Goal: Information Seeking & Learning: Learn about a topic

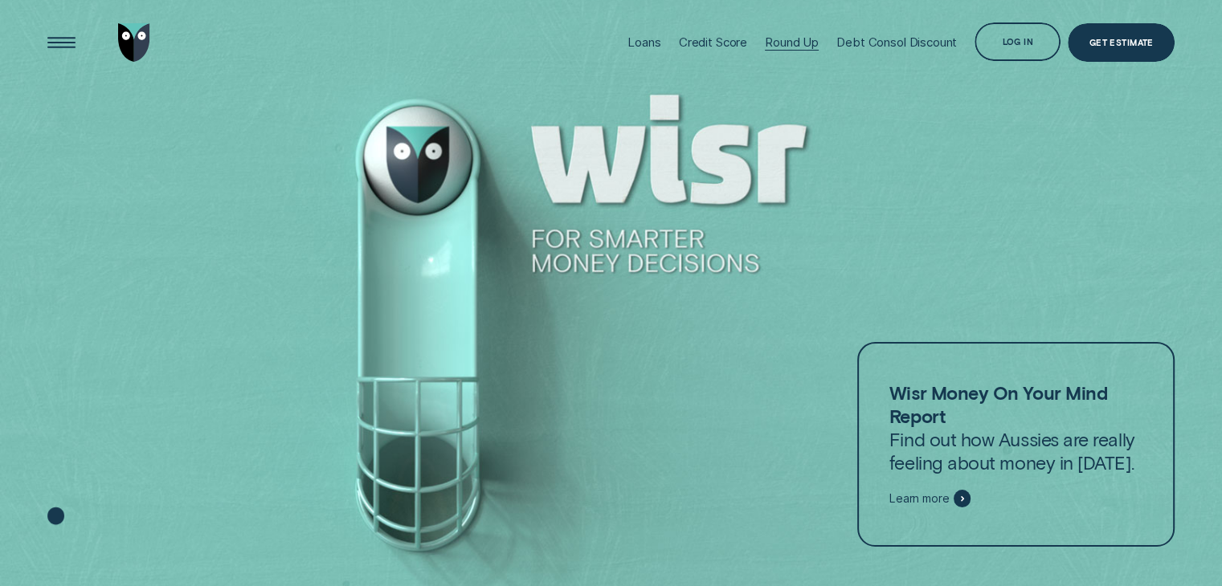
click at [800, 30] on div "Round Up" at bounding box center [792, 43] width 54 height 86
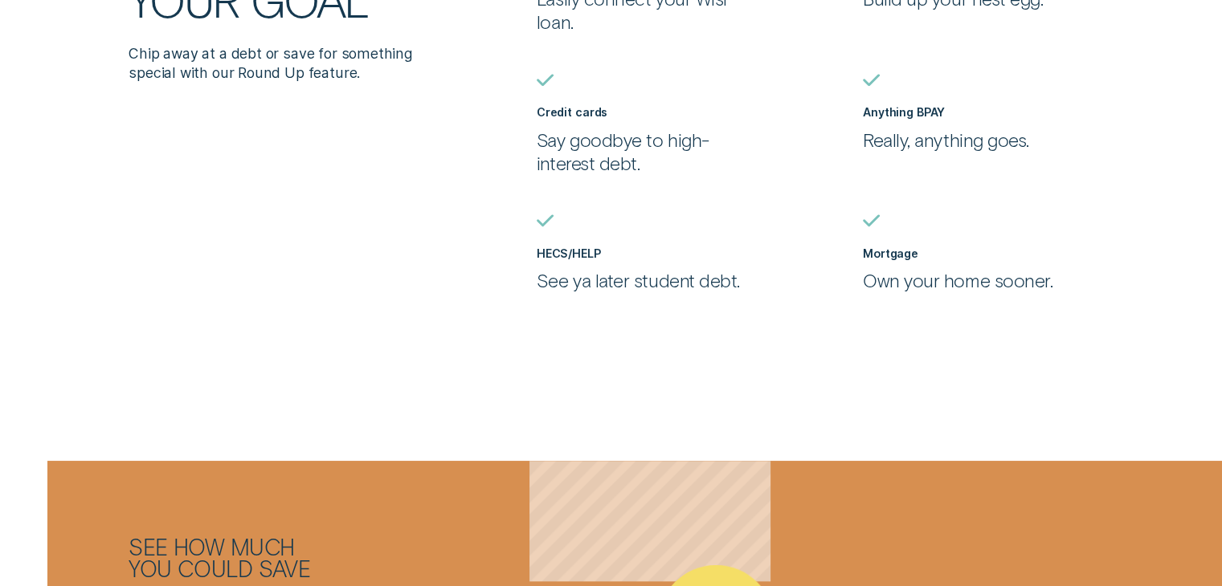
scroll to position [1448, 0]
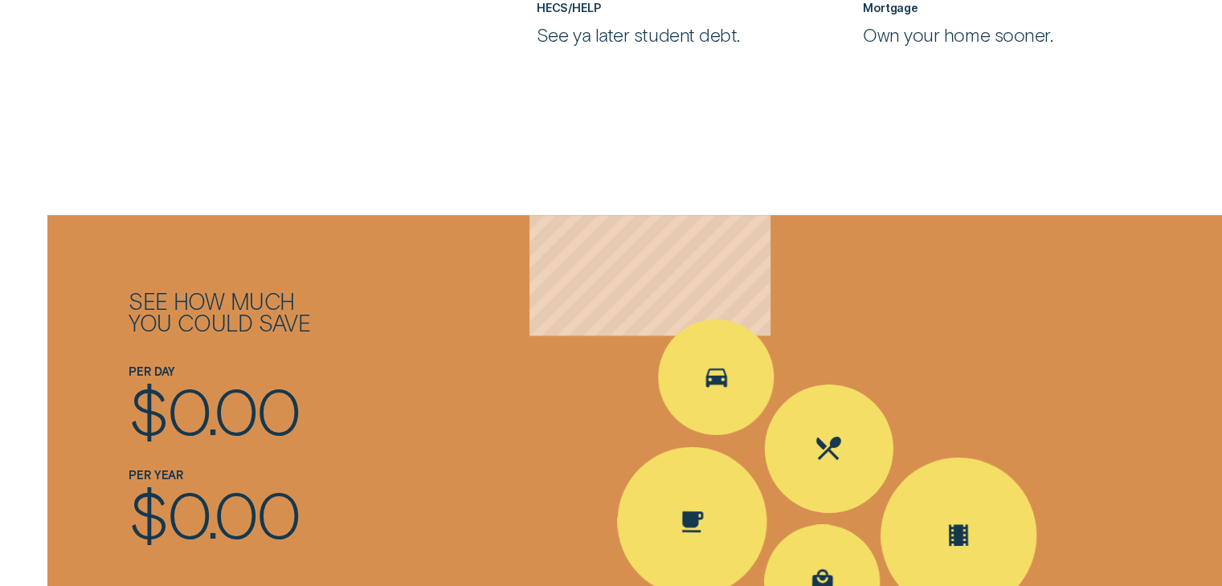
click at [201, 434] on span "0.00" at bounding box center [233, 409] width 132 height 77
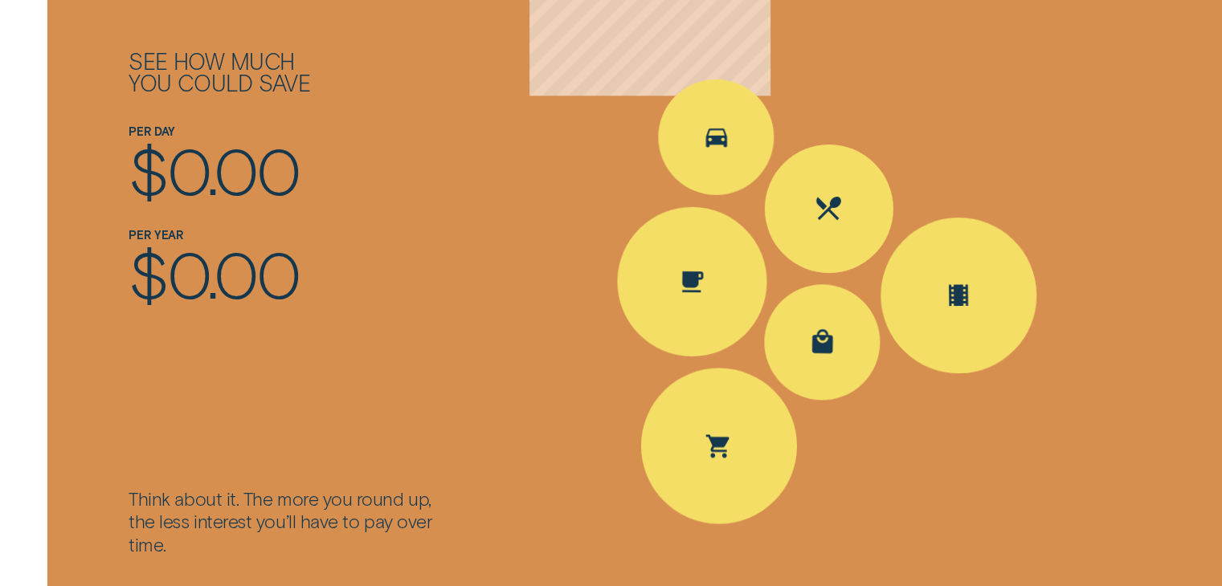
scroll to position [1930, 0]
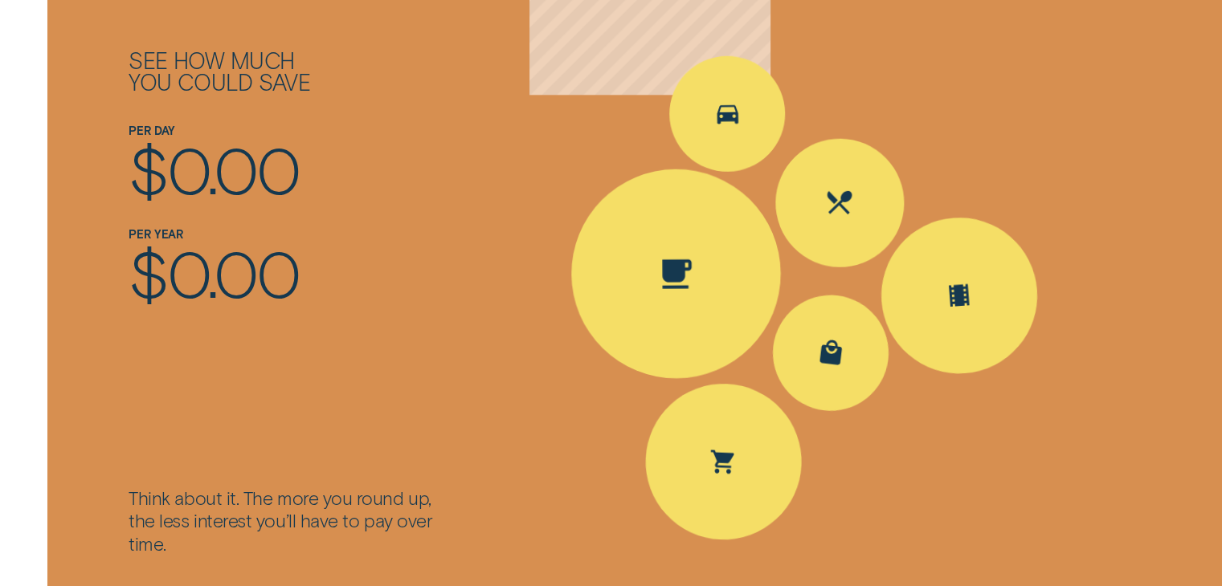
click at [661, 293] on icon "Spent Coffee $4.20; The round up $0.80" at bounding box center [676, 273] width 40 height 47
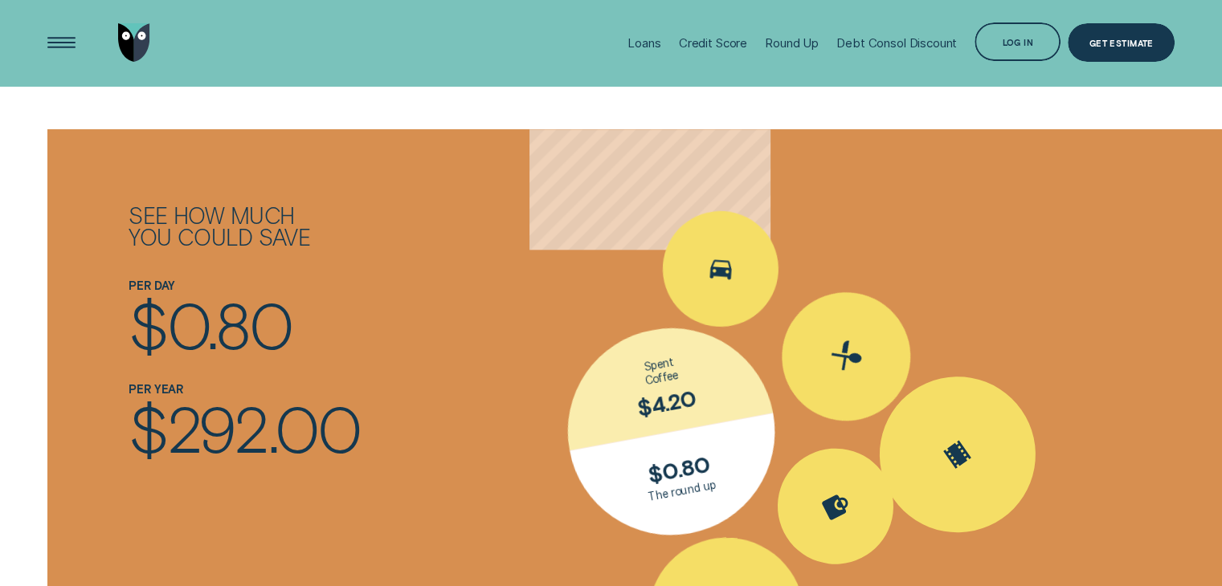
scroll to position [1769, 0]
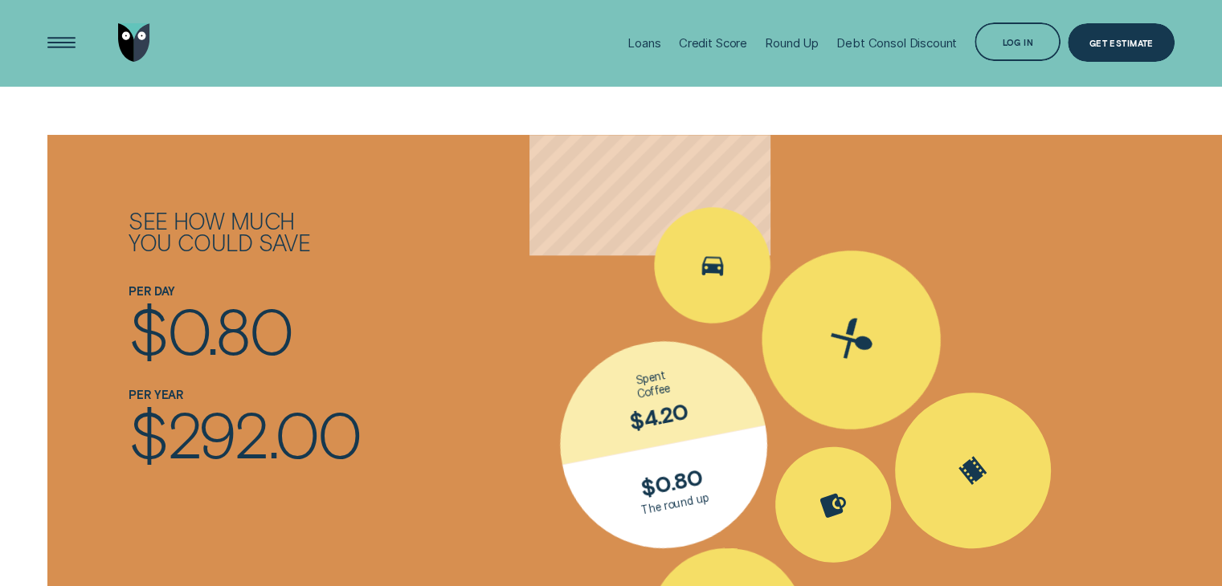
click at [887, 367] on div "Spent Eating out $25.10; The round up $0.90" at bounding box center [851, 340] width 246 height 246
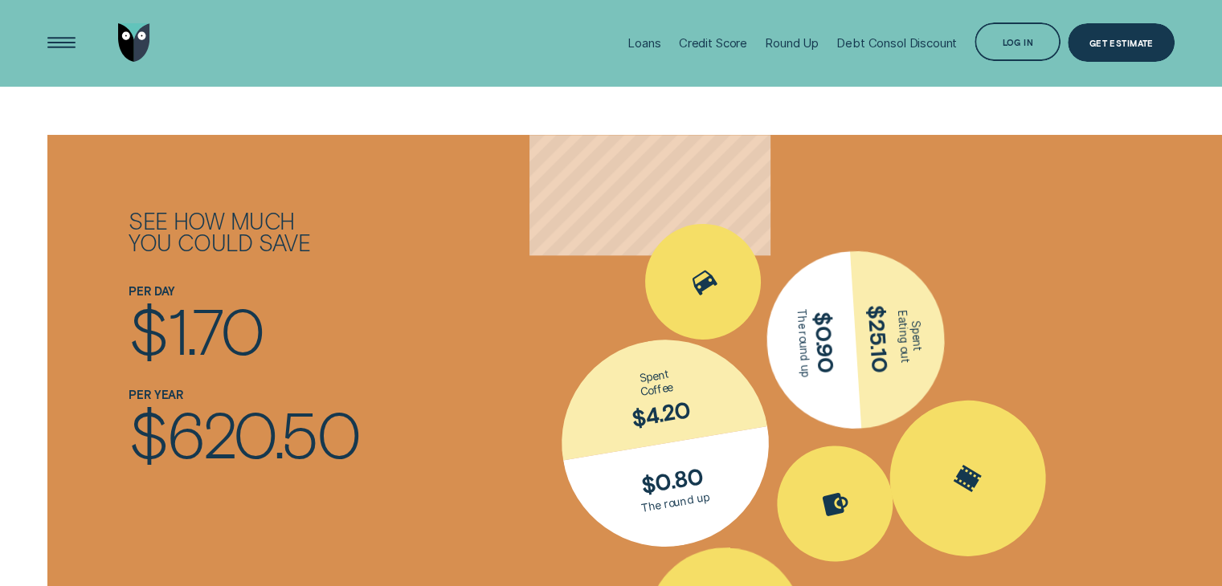
click at [656, 480] on div "Spent Coffee $4.20; The round up $0.80" at bounding box center [665, 443] width 241 height 241
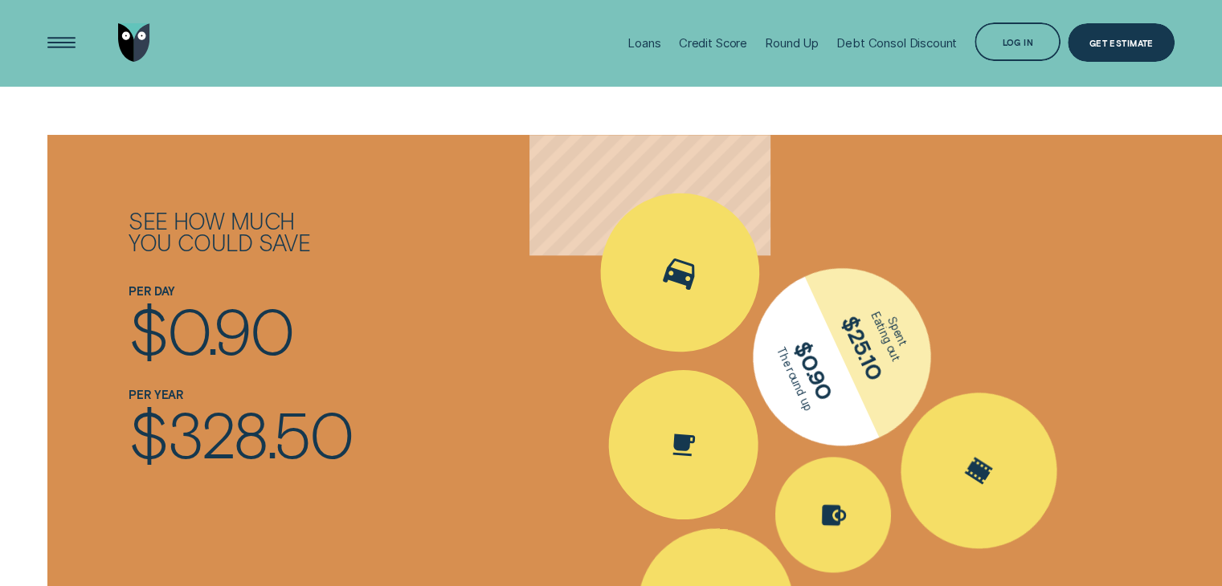
click at [660, 291] on icon "Spent Transport $5.60; The round up $0.40" at bounding box center [679, 273] width 51 height 56
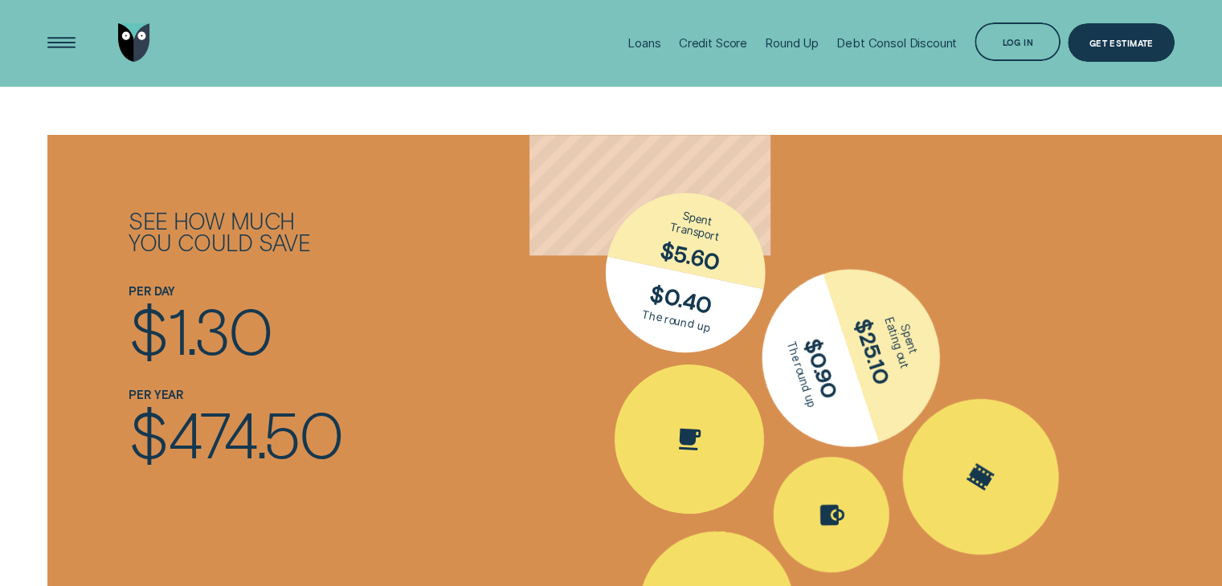
click at [883, 360] on div "Spent Eating out $25.10; The round up $0.90" at bounding box center [851, 357] width 228 height 228
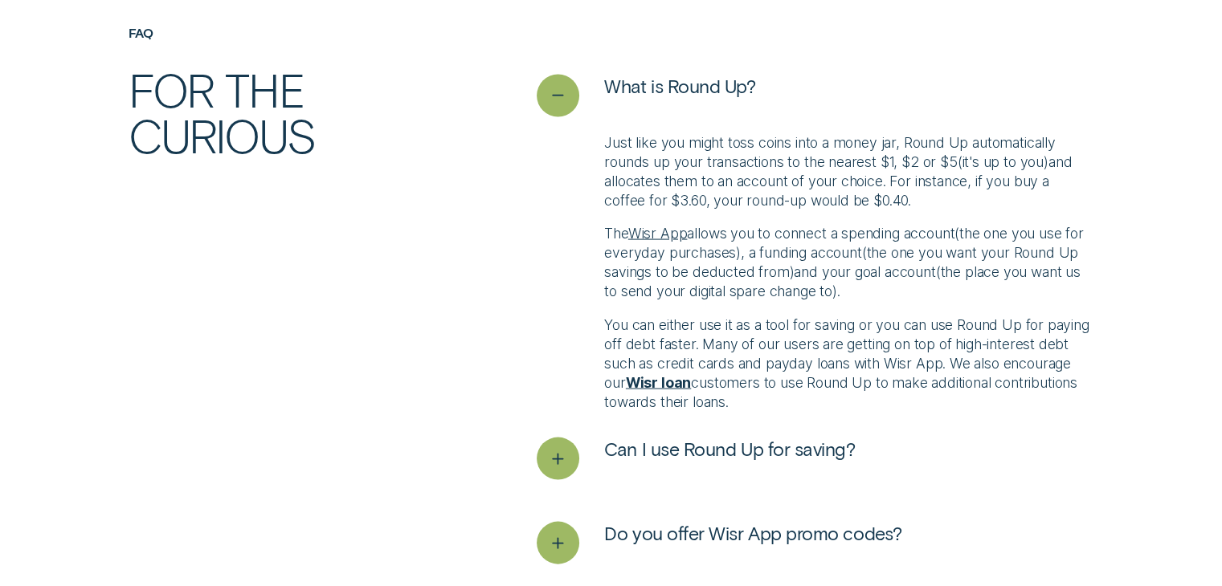
scroll to position [3376, 0]
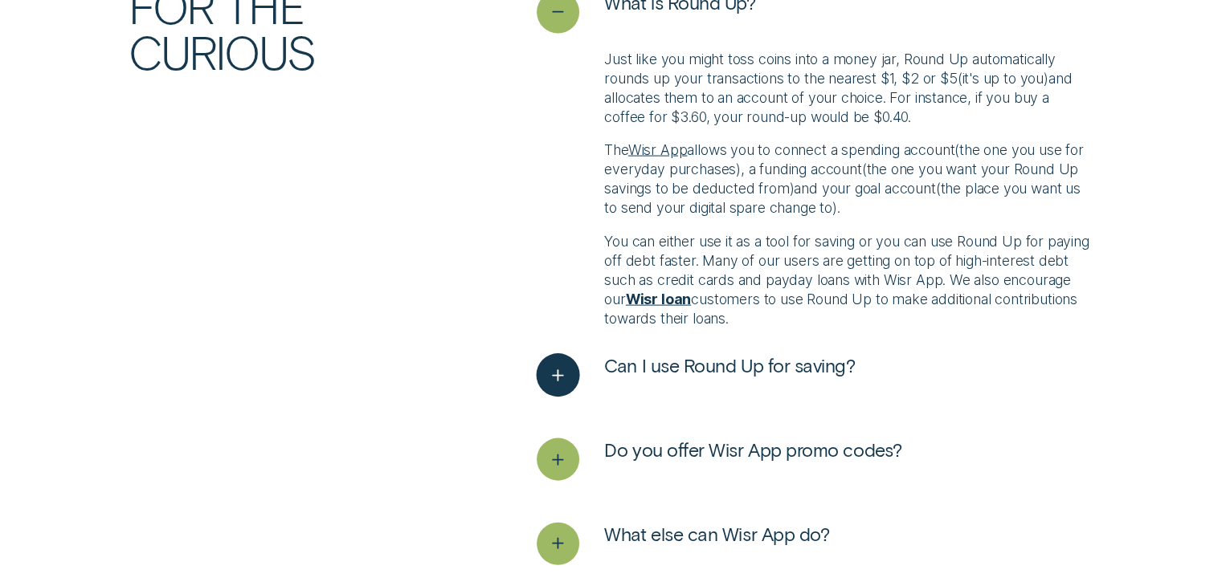
click at [581, 386] on button "Can I use Round Up for saving?" at bounding box center [696, 375] width 319 height 43
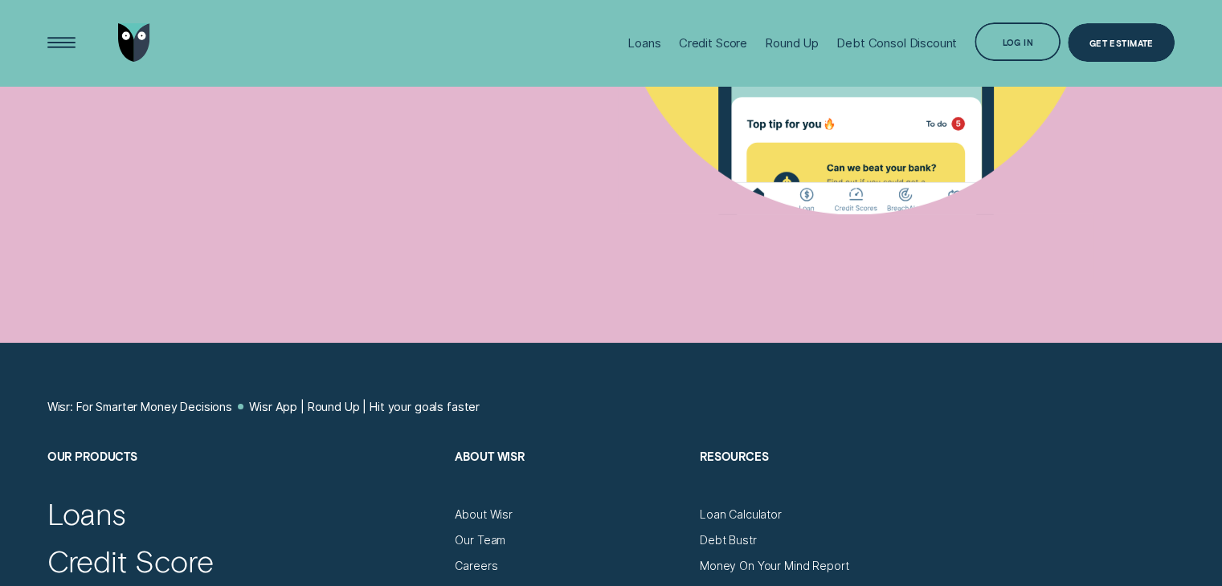
scroll to position [5304, 0]
